Goal: Information Seeking & Learning: Find specific fact

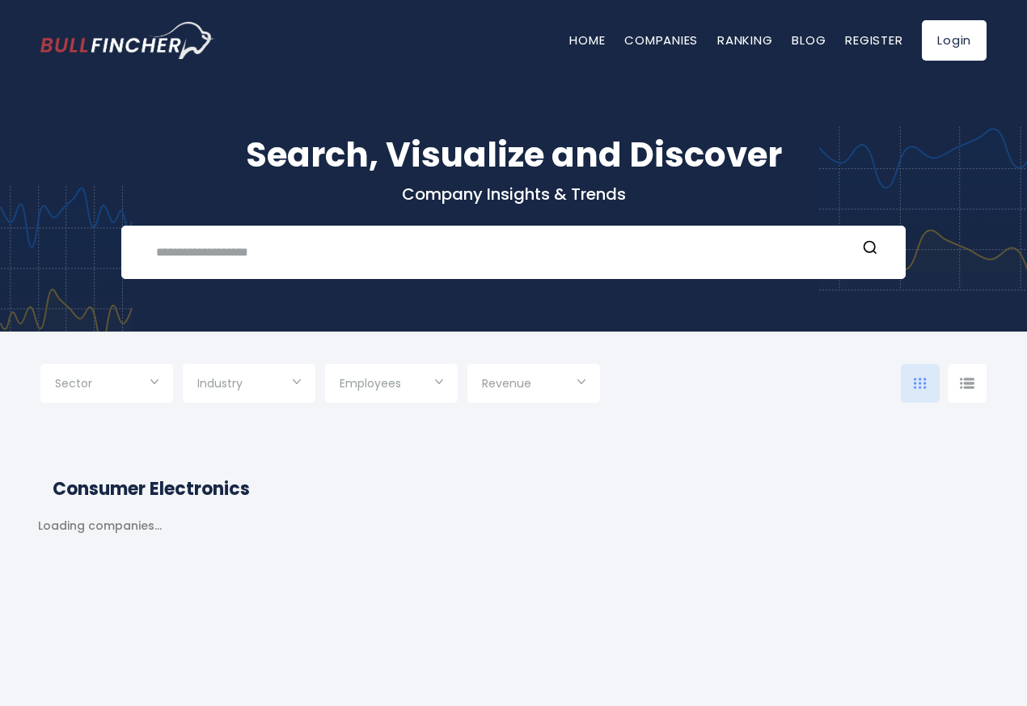
type input "***"
